Goal: Information Seeking & Learning: Understand process/instructions

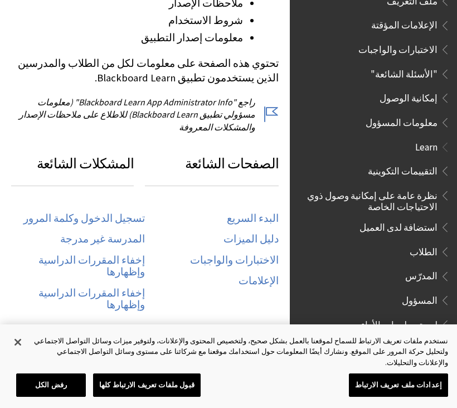
scroll to position [496, 0]
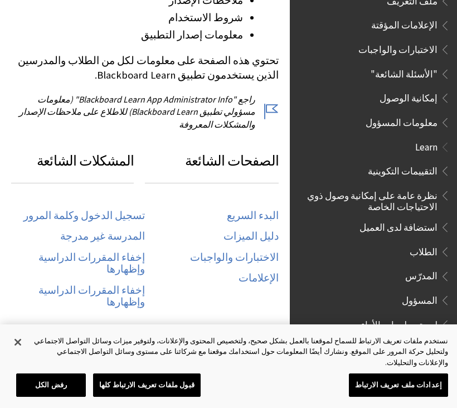
click at [88, 210] on link "تسجيل الدخول وكلمة المرور" at bounding box center [84, 216] width 122 height 13
click at [93, 210] on link "تسجيل الدخول وكلمة المرور" at bounding box center [84, 216] width 122 height 13
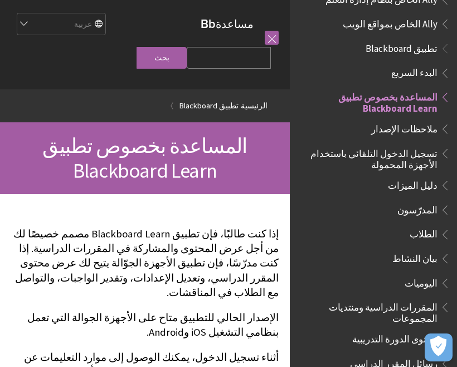
scroll to position [51, 0]
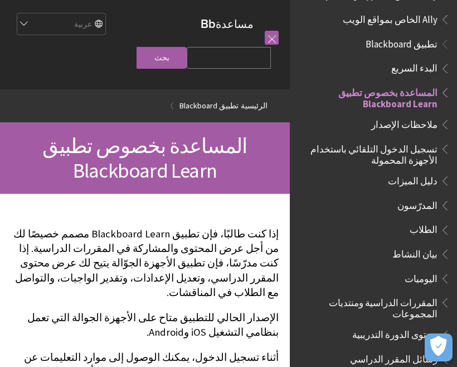
click at [399, 150] on span "تسجيل الدخول التلقائي باستخدام الأجهزة المحمولة" at bounding box center [371, 152] width 134 height 26
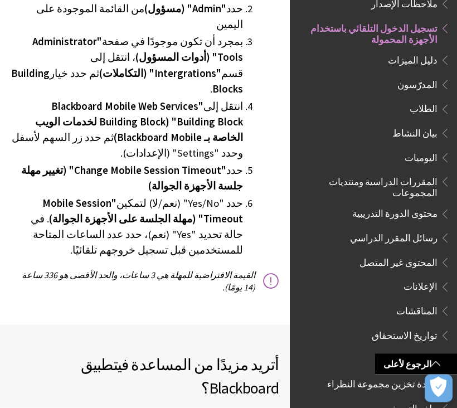
scroll to position [2569, 0]
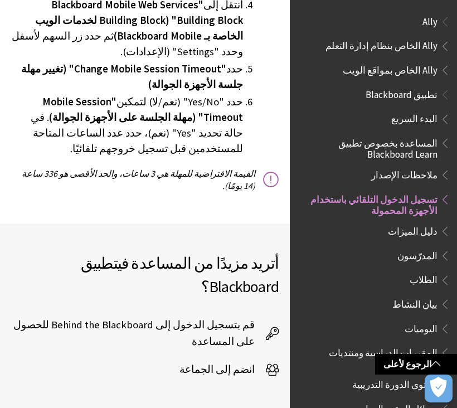
scroll to position [0, 0]
click at [421, 282] on span "الطلاب" at bounding box center [424, 278] width 28 height 15
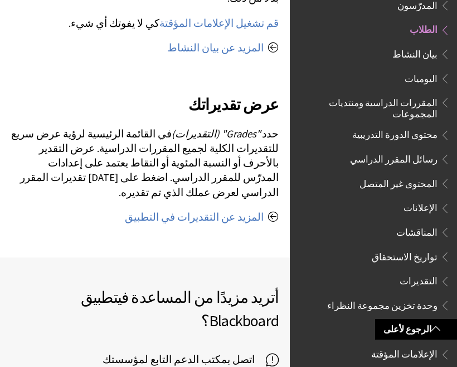
scroll to position [1325, 0]
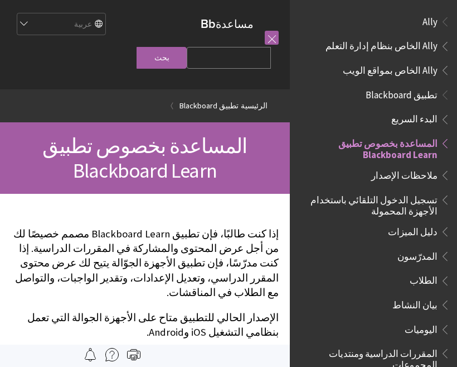
scroll to position [115, 0]
